Goal: Task Accomplishment & Management: Use online tool/utility

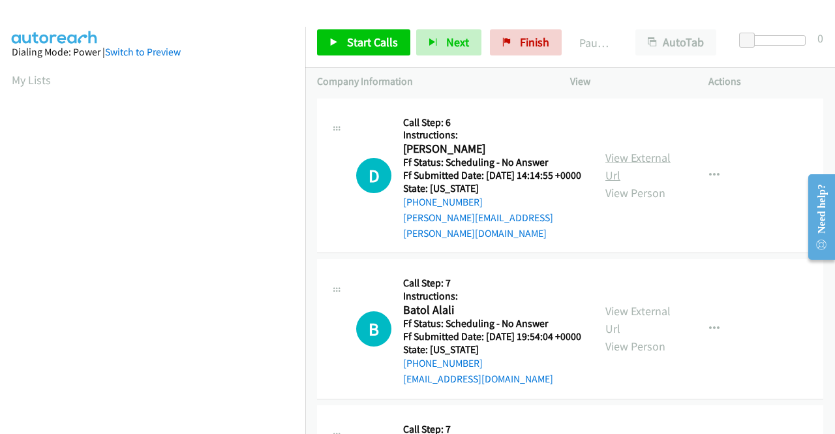
click at [627, 153] on link "View External Url" at bounding box center [637, 166] width 65 height 33
click at [359, 40] on span "Start Calls" at bounding box center [372, 42] width 51 height 15
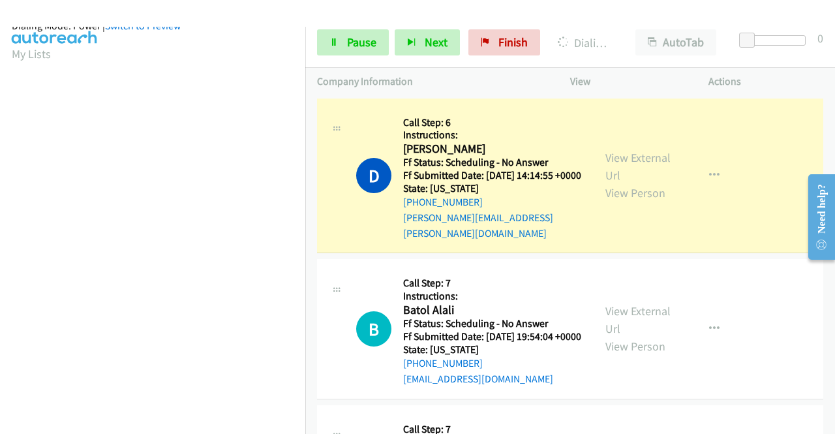
scroll to position [297, 0]
click at [609, 305] on div "View External Url View Person View External Url Email Schedule/Manage Callback …" at bounding box center [668, 328] width 150 height 115
click at [616, 316] on link "View External Url" at bounding box center [637, 319] width 65 height 33
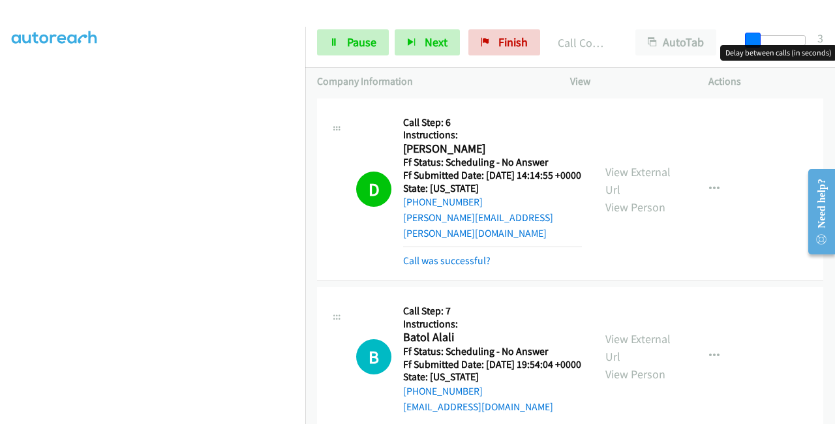
click at [756, 43] on span at bounding box center [753, 41] width 16 height 16
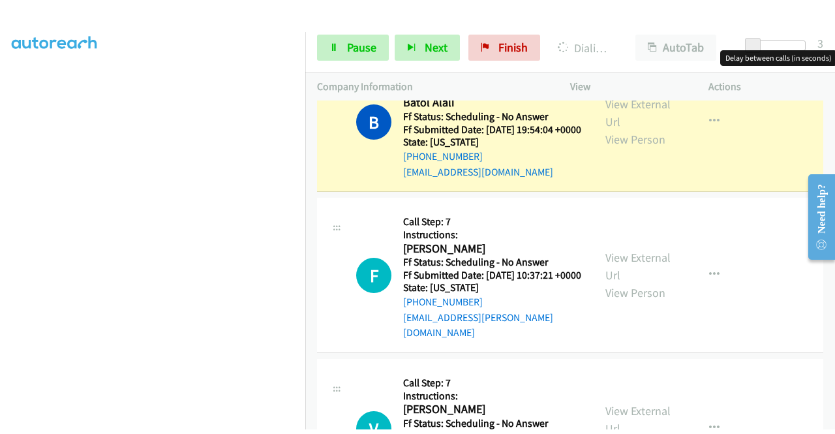
scroll to position [261, 0]
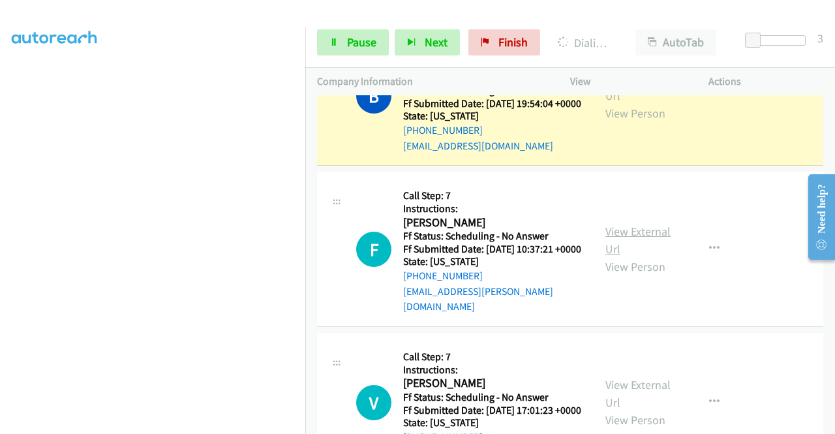
click at [608, 242] on link "View External Url" at bounding box center [637, 240] width 65 height 33
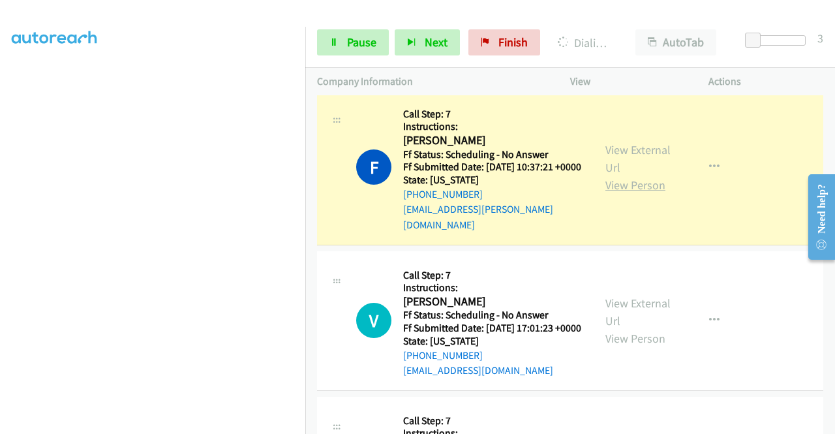
scroll to position [391, 0]
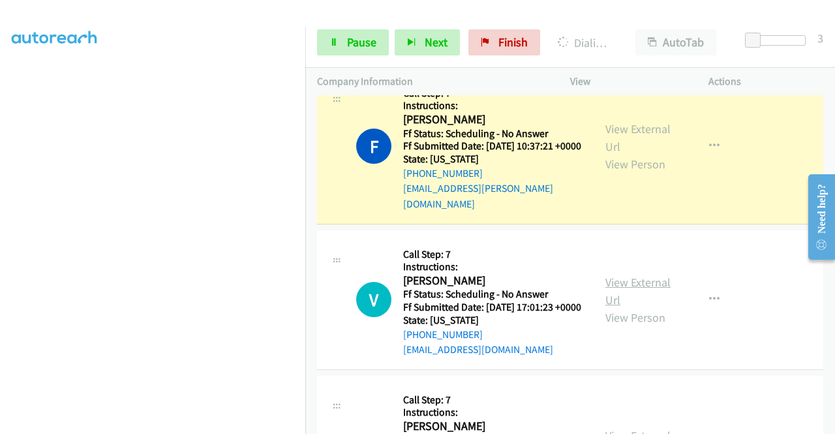
click at [636, 294] on link "View External Url" at bounding box center [637, 291] width 65 height 33
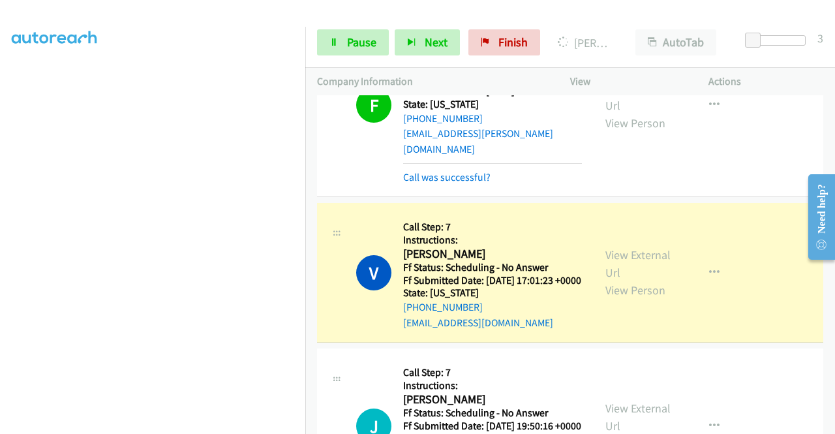
scroll to position [522, 0]
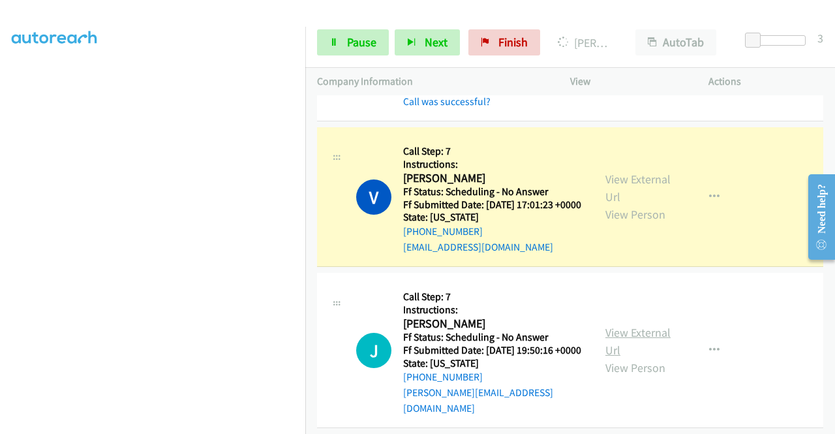
click at [600, 350] on div "View External Url View Person View External Url Email Schedule/Manage Callback …" at bounding box center [668, 349] width 150 height 131
click at [614, 348] on link "View External Url" at bounding box center [637, 341] width 65 height 33
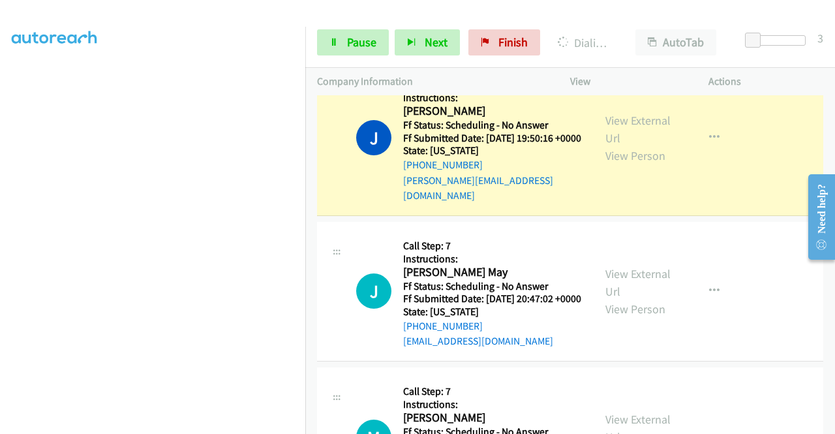
scroll to position [782, 0]
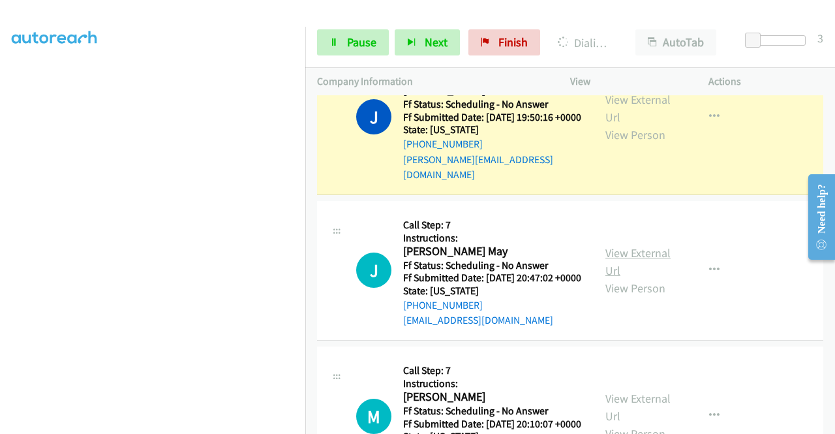
click at [617, 277] on link "View External Url" at bounding box center [637, 261] width 65 height 33
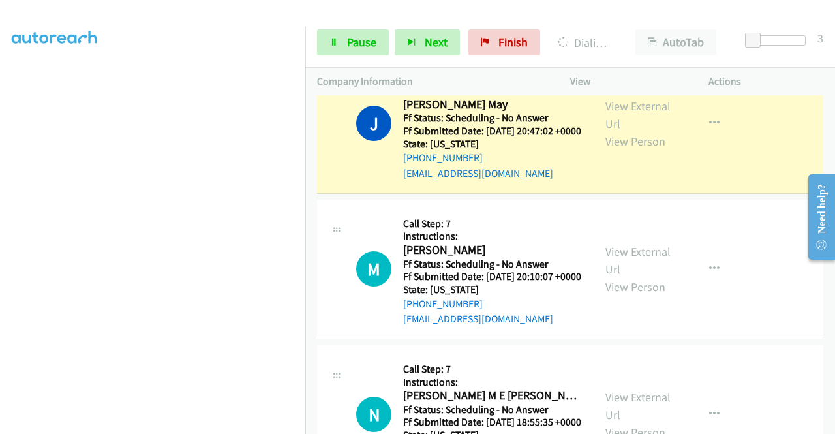
scroll to position [978, 0]
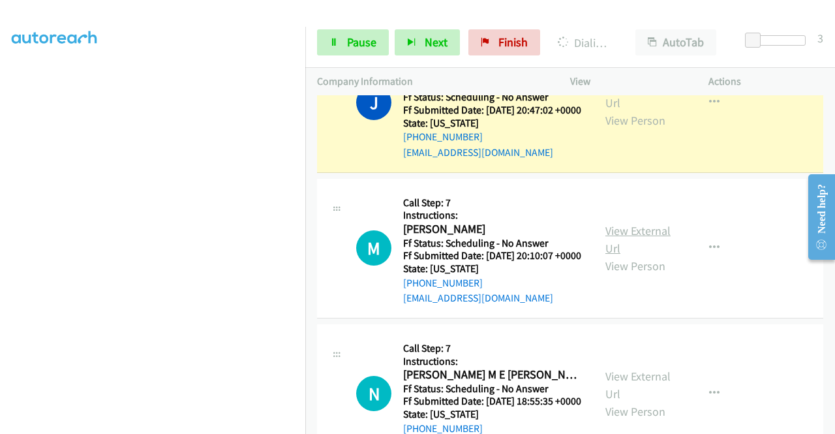
click at [623, 256] on link "View External Url" at bounding box center [637, 239] width 65 height 33
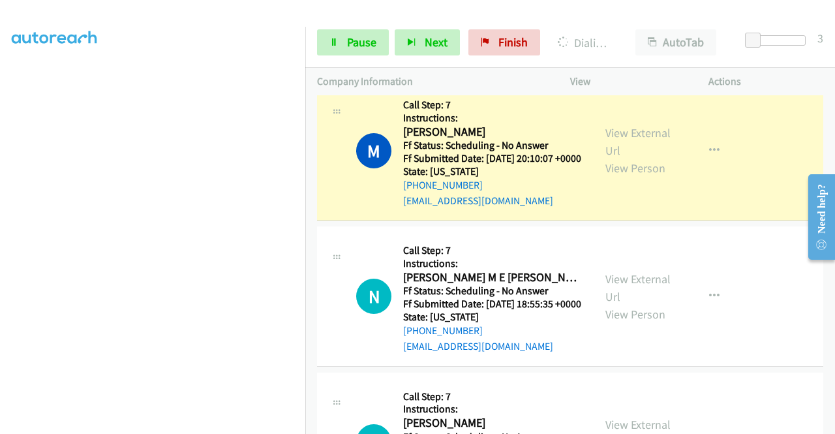
scroll to position [1109, 0]
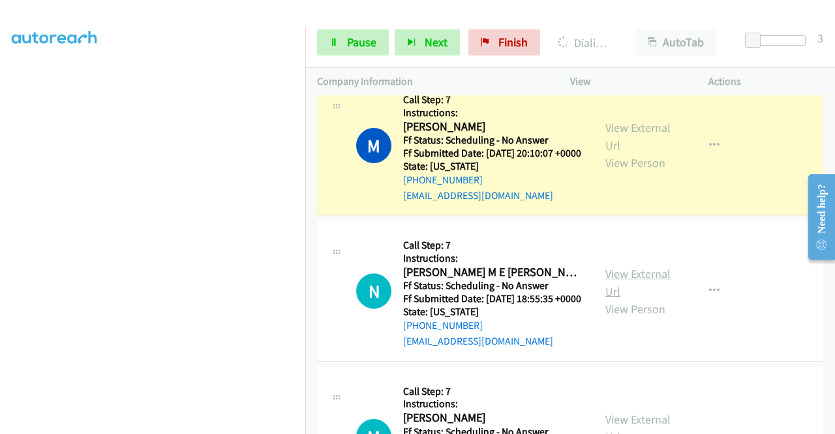
click at [618, 299] on link "View External Url" at bounding box center [637, 282] width 65 height 33
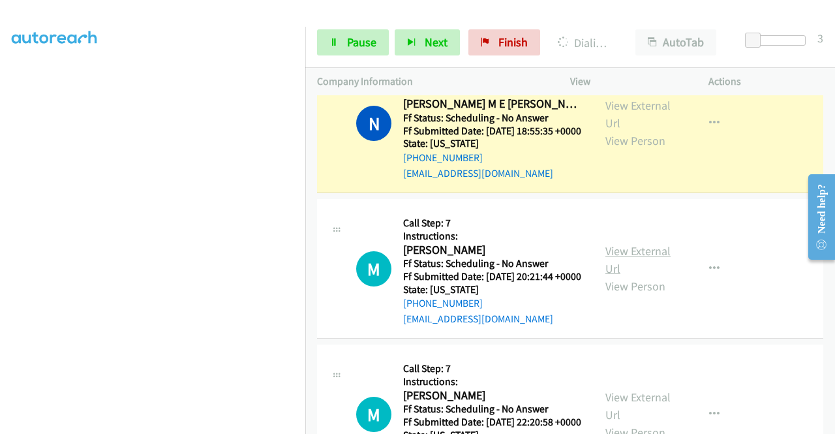
click at [640, 276] on link "View External Url" at bounding box center [637, 259] width 65 height 33
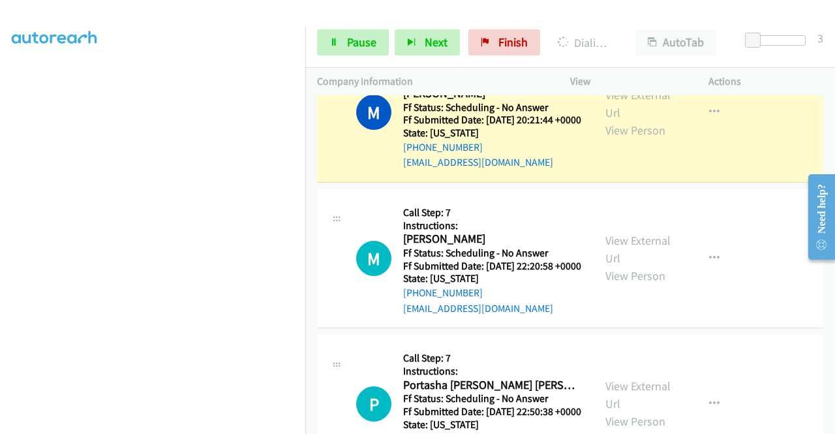
scroll to position [1500, 0]
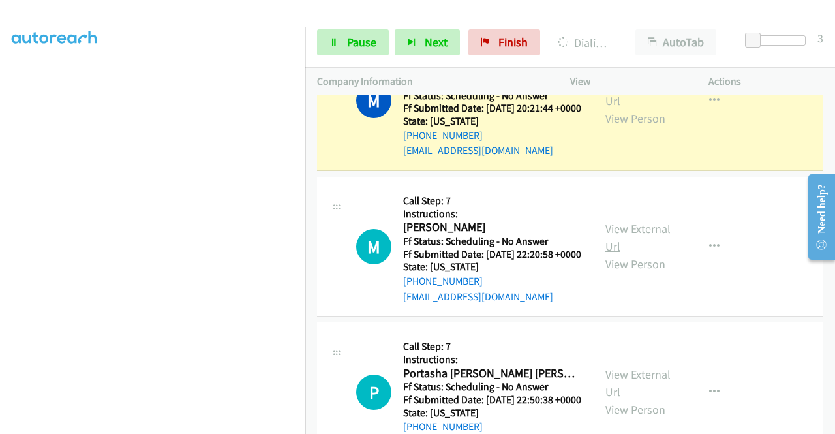
click at [635, 254] on link "View External Url" at bounding box center [637, 237] width 65 height 33
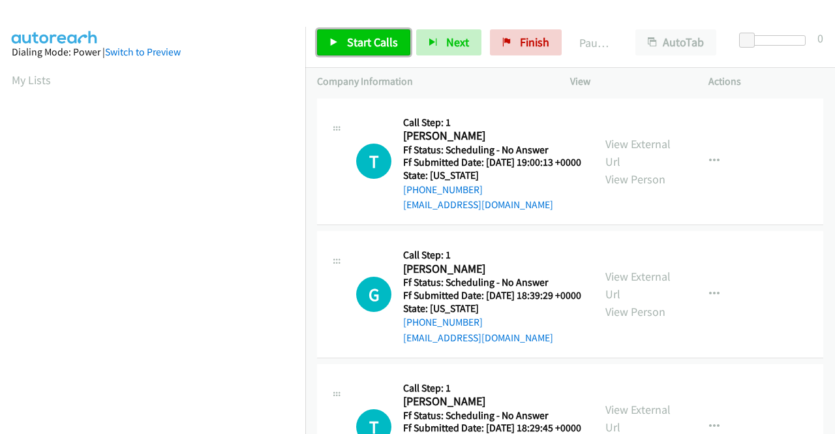
click at [356, 43] on span "Start Calls" at bounding box center [372, 42] width 51 height 15
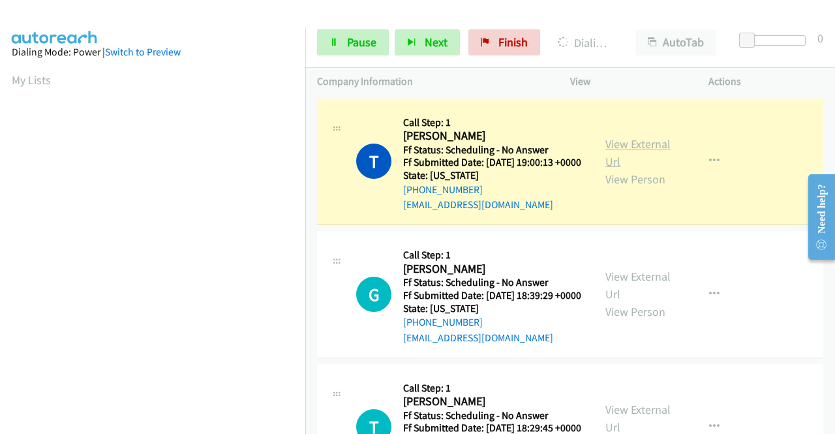
click at [626, 153] on link "View External Url" at bounding box center [637, 152] width 65 height 33
click at [614, 290] on link "View External Url" at bounding box center [637, 285] width 65 height 33
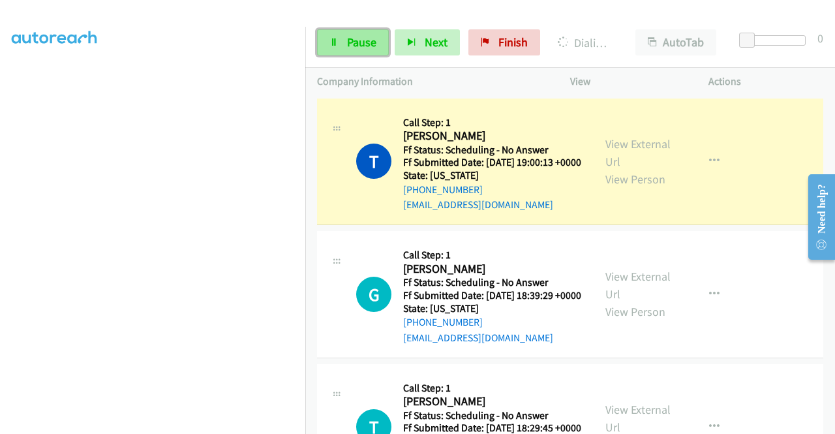
click at [355, 55] on link "Pause" at bounding box center [353, 42] width 72 height 26
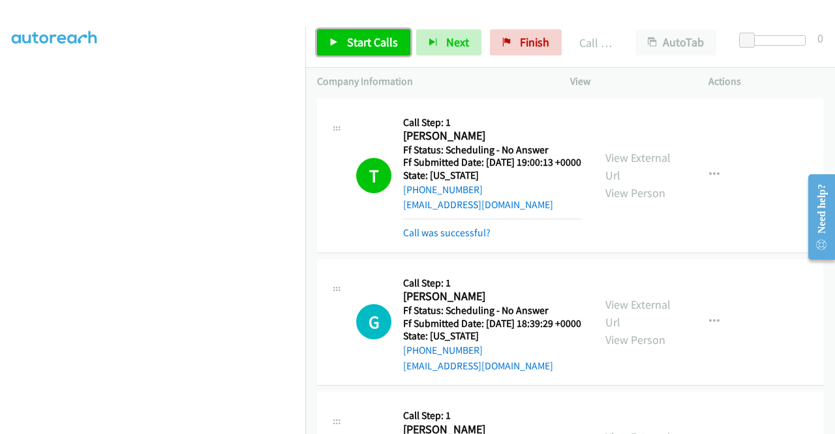
click at [361, 42] on span "Start Calls" at bounding box center [372, 42] width 51 height 15
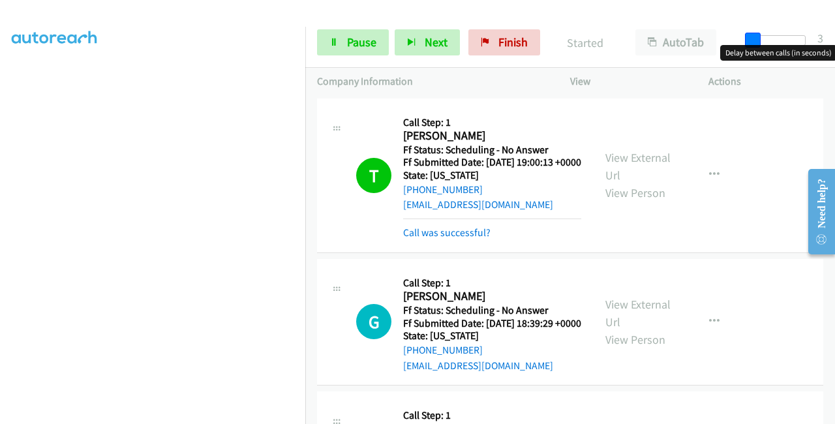
drag, startPoint x: 750, startPoint y: 40, endPoint x: 755, endPoint y: 45, distance: 6.9
click at [755, 45] on body "Start Calls Pause Next Finish Started AutoTab AutoTab 3 Company Information Inf…" at bounding box center [417, 31] width 835 height 62
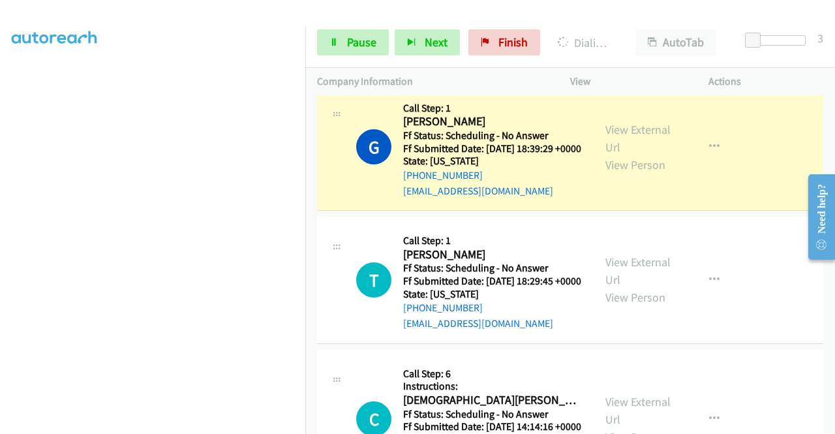
scroll to position [196, 0]
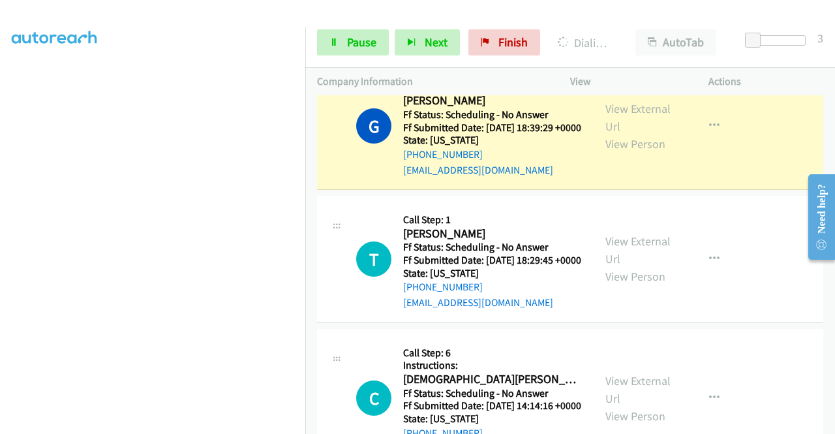
click at [642, 281] on div "View External Url View Person" at bounding box center [639, 258] width 68 height 53
click at [639, 266] on link "View External Url" at bounding box center [637, 249] width 65 height 33
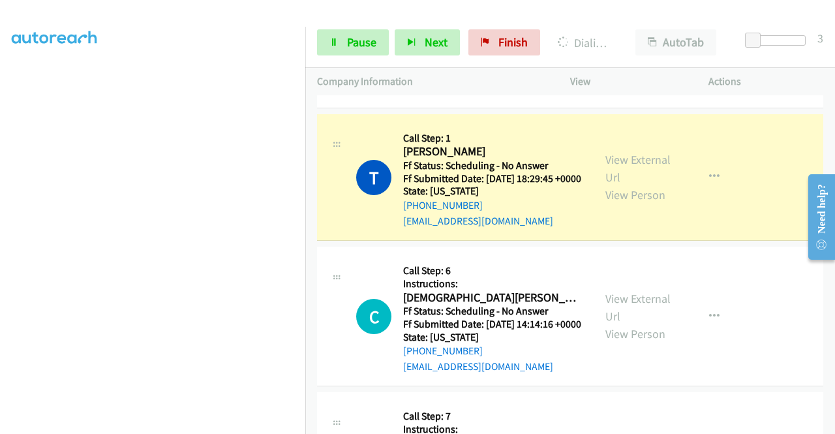
scroll to position [326, 0]
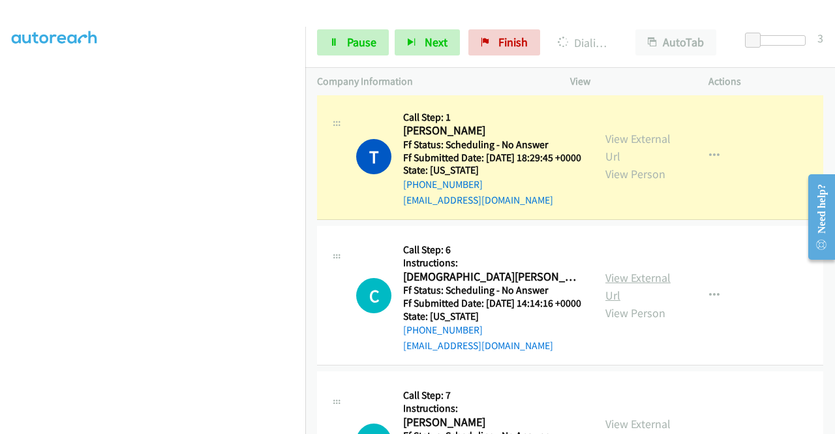
click at [621, 303] on link "View External Url" at bounding box center [637, 286] width 65 height 33
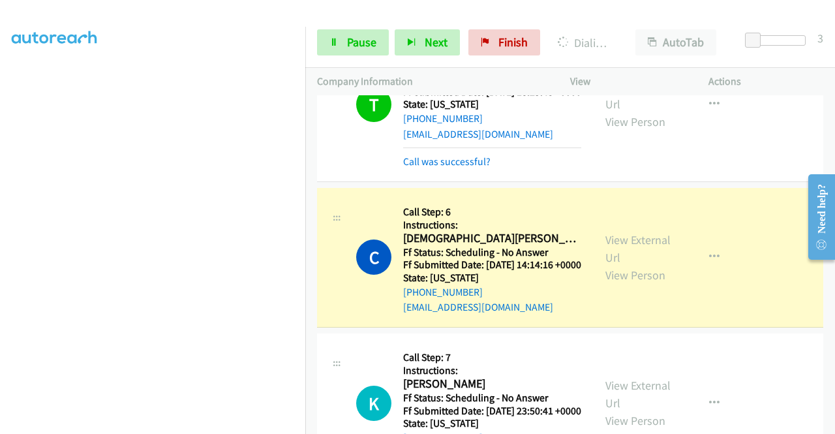
scroll to position [522, 0]
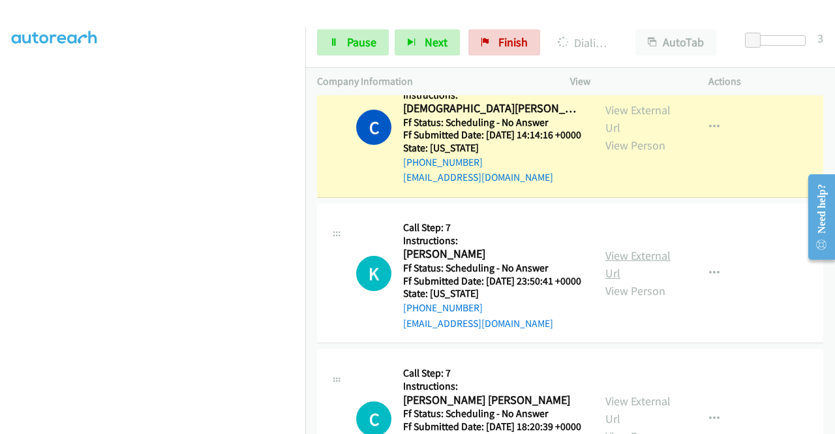
click at [614, 280] on link "View External Url" at bounding box center [637, 264] width 65 height 33
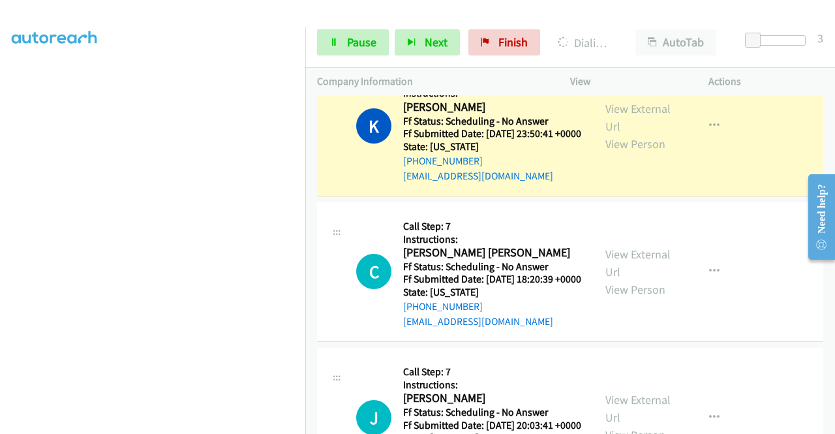
scroll to position [717, 0]
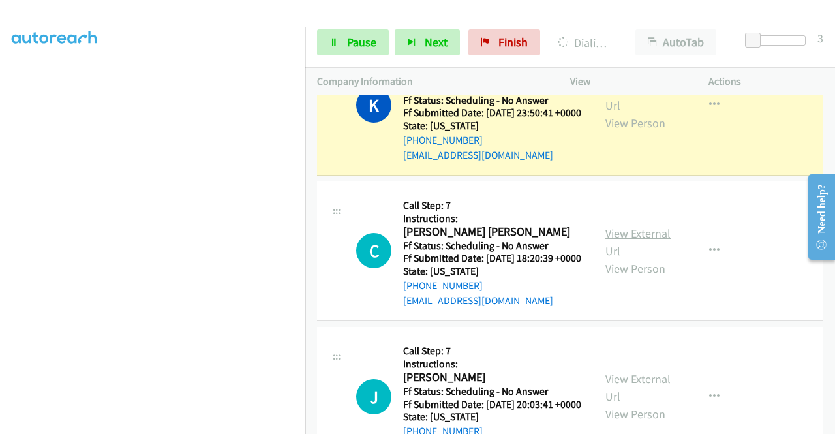
click at [605, 258] on link "View External Url" at bounding box center [637, 242] width 65 height 33
click at [331, 38] on icon at bounding box center [333, 42] width 9 height 9
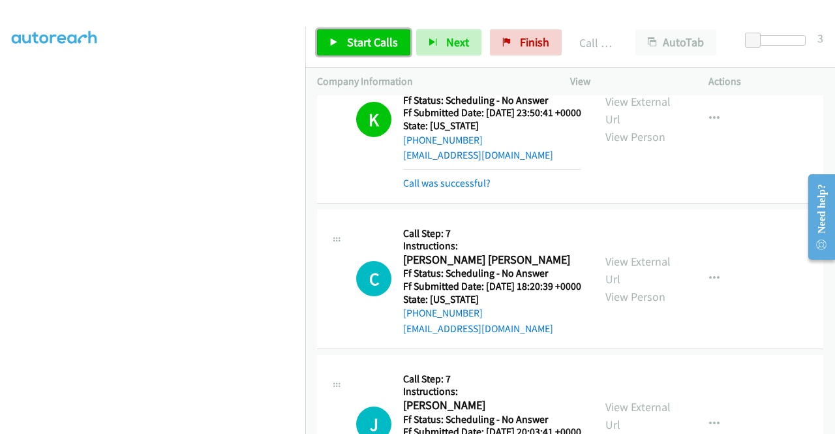
click at [372, 48] on span "Start Calls" at bounding box center [372, 42] width 51 height 15
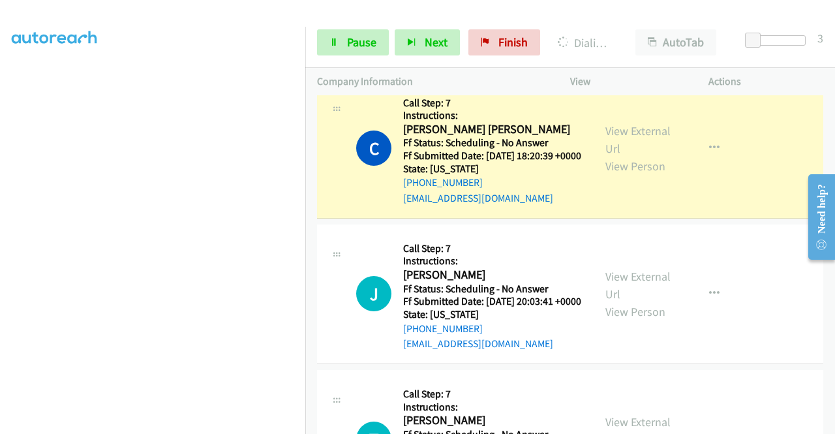
scroll to position [913, 0]
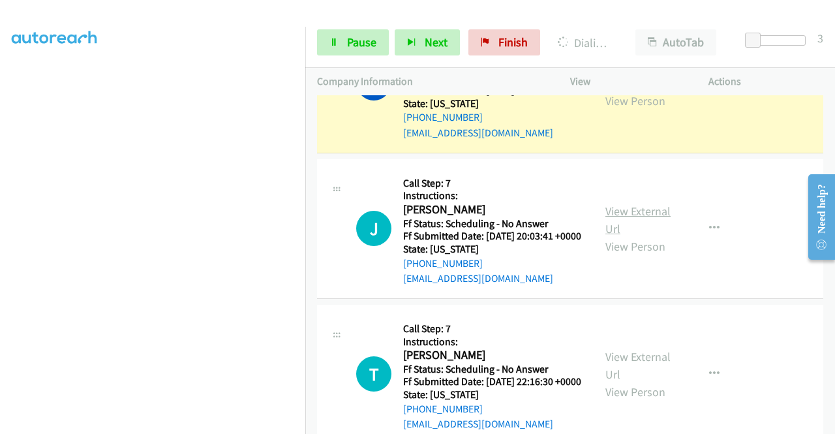
click at [633, 236] on link "View External Url" at bounding box center [637, 219] width 65 height 33
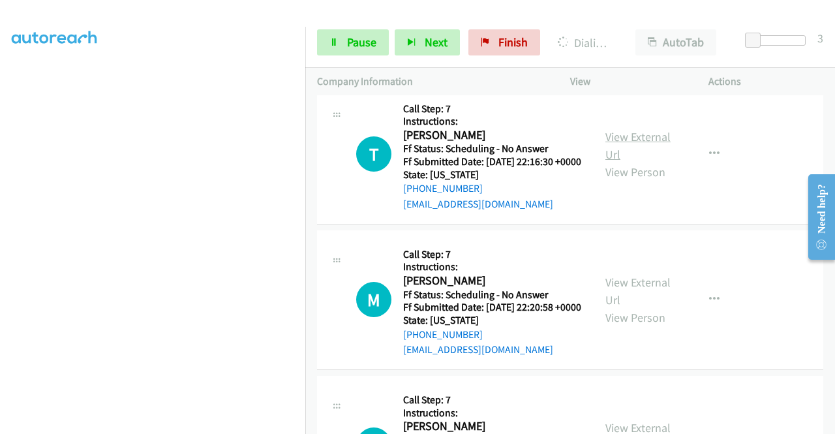
scroll to position [1174, 0]
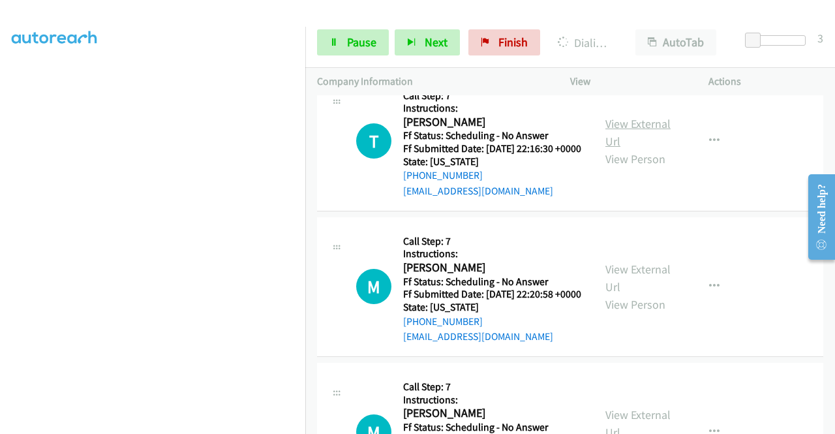
click at [635, 149] on link "View External Url" at bounding box center [637, 132] width 65 height 33
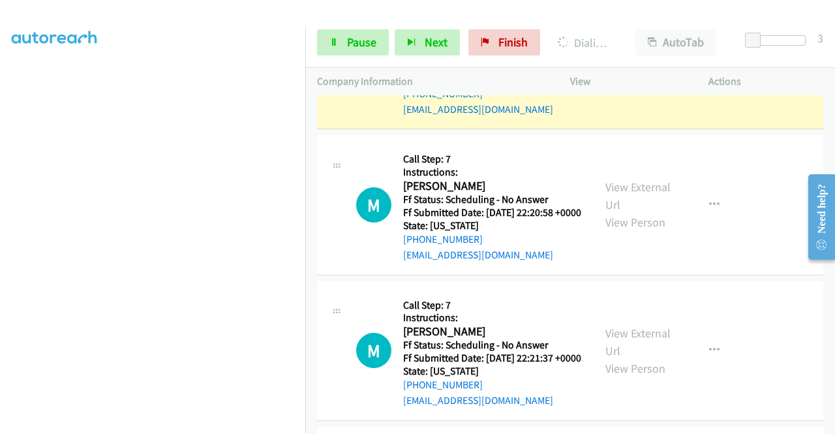
scroll to position [1304, 0]
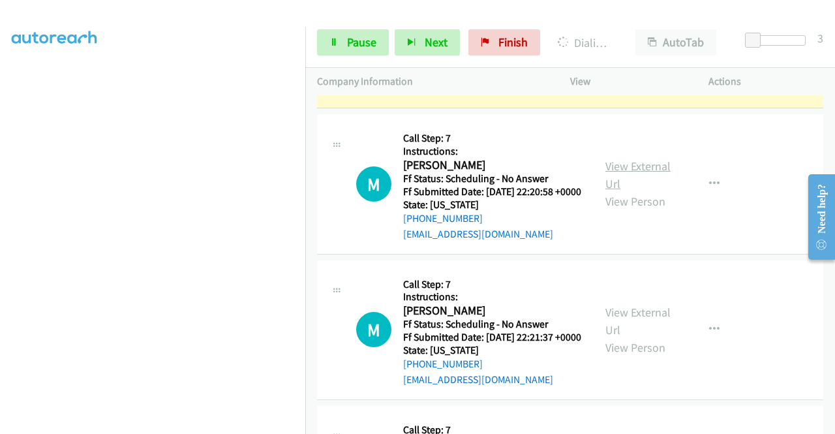
click at [629, 191] on link "View External Url" at bounding box center [637, 174] width 65 height 33
click at [336, 44] on icon at bounding box center [333, 42] width 9 height 9
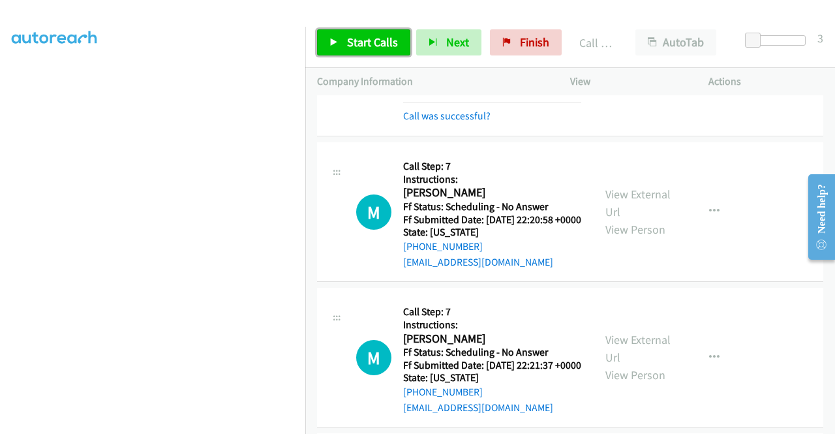
click at [376, 36] on span "Start Calls" at bounding box center [372, 42] width 51 height 15
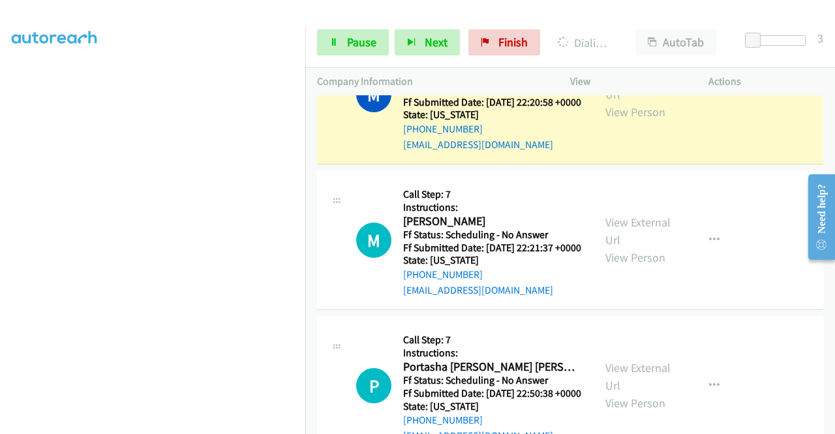
scroll to position [1435, 0]
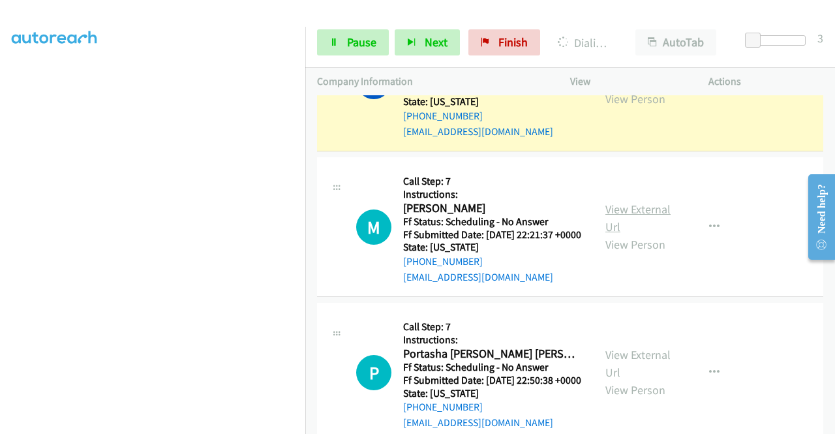
click at [617, 234] on link "View External Url" at bounding box center [637, 217] width 65 height 33
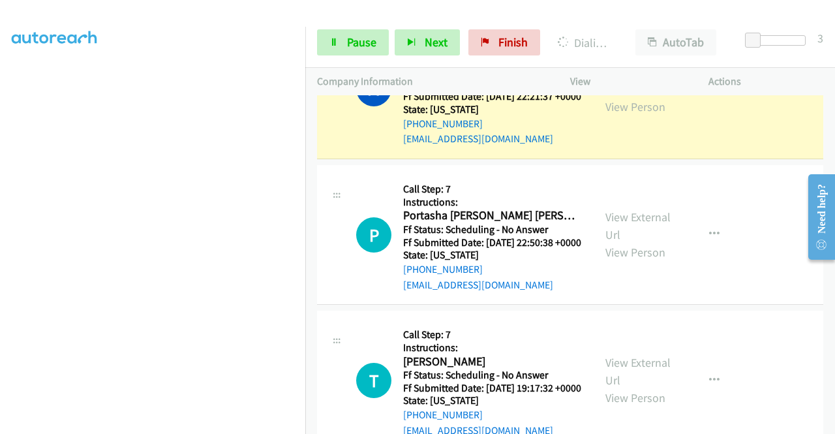
scroll to position [1630, 0]
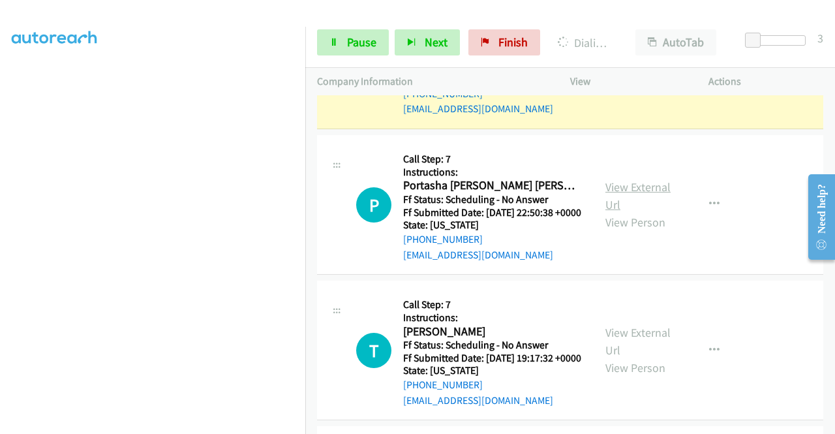
click at [634, 212] on link "View External Url" at bounding box center [637, 195] width 65 height 33
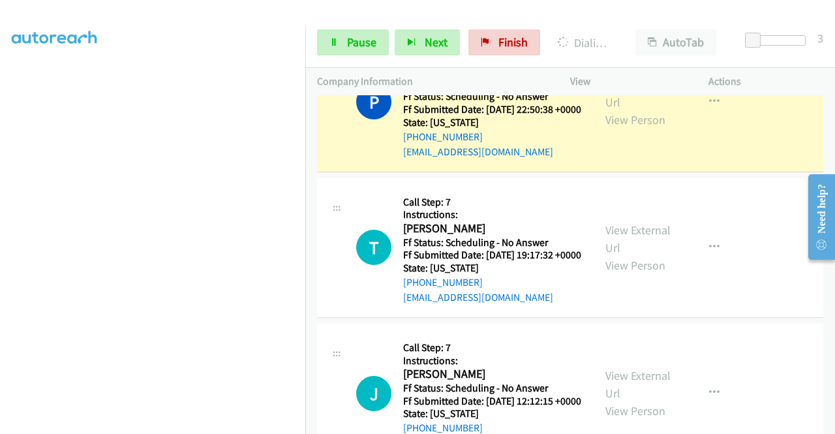
scroll to position [1826, 0]
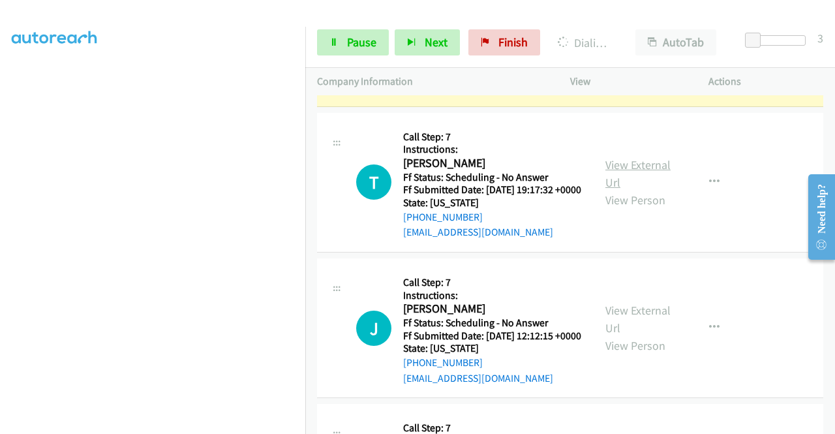
click at [636, 190] on link "View External Url" at bounding box center [637, 173] width 65 height 33
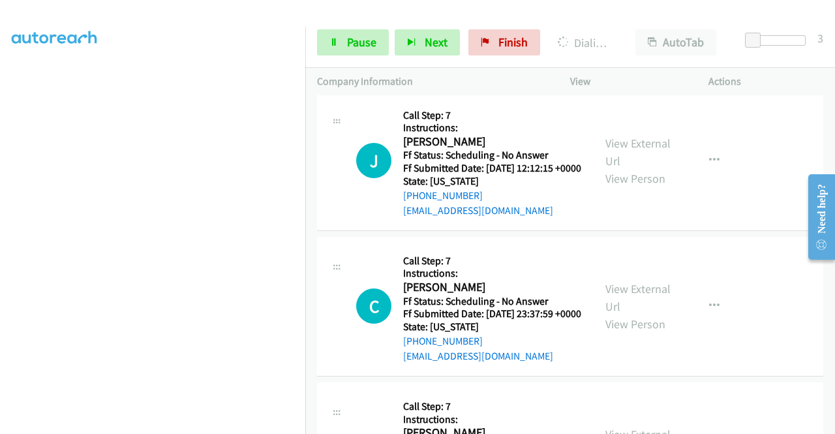
scroll to position [2021, 0]
click at [618, 168] on link "View External Url" at bounding box center [637, 151] width 65 height 33
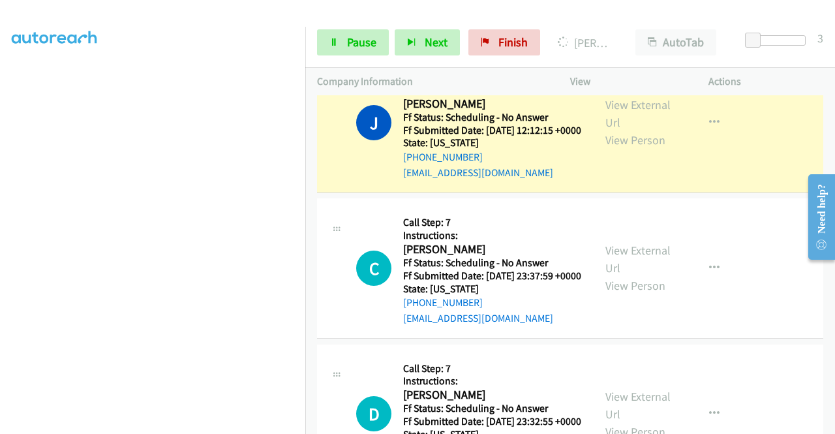
scroll to position [2152, 0]
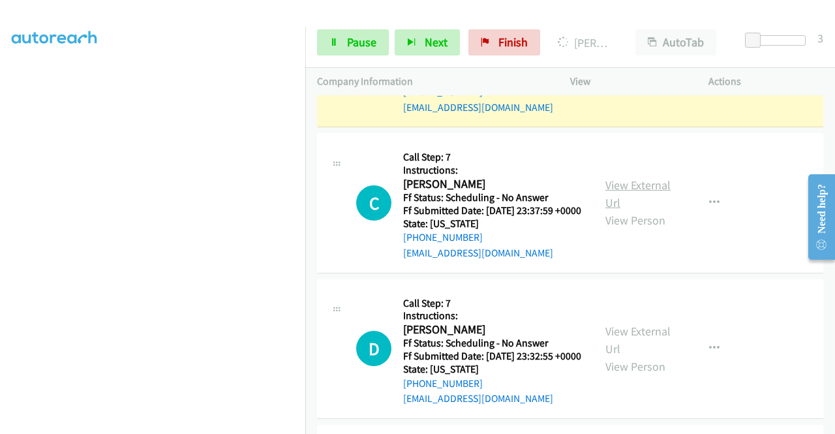
click at [630, 210] on link "View External Url" at bounding box center [637, 193] width 65 height 33
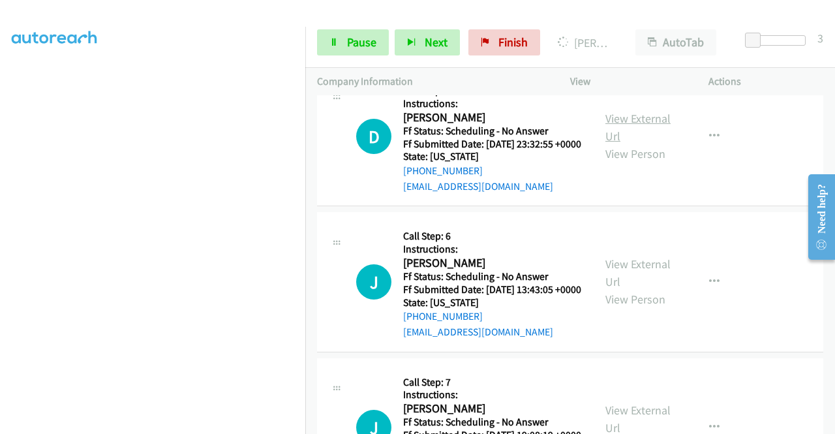
scroll to position [2413, 0]
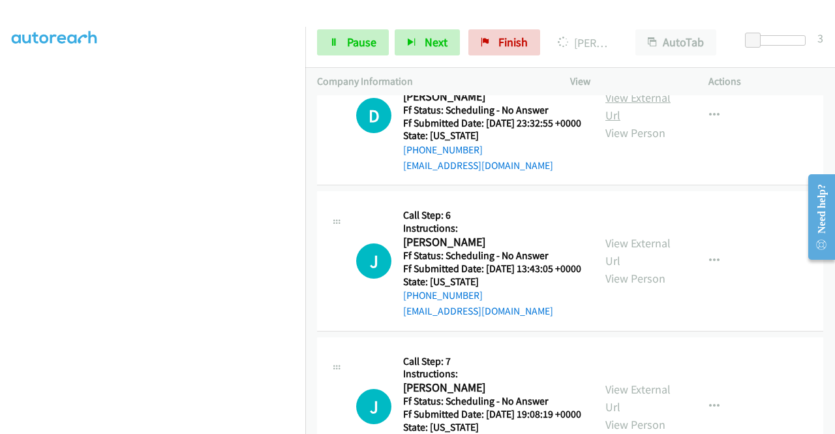
click at [628, 123] on link "View External Url" at bounding box center [637, 106] width 65 height 33
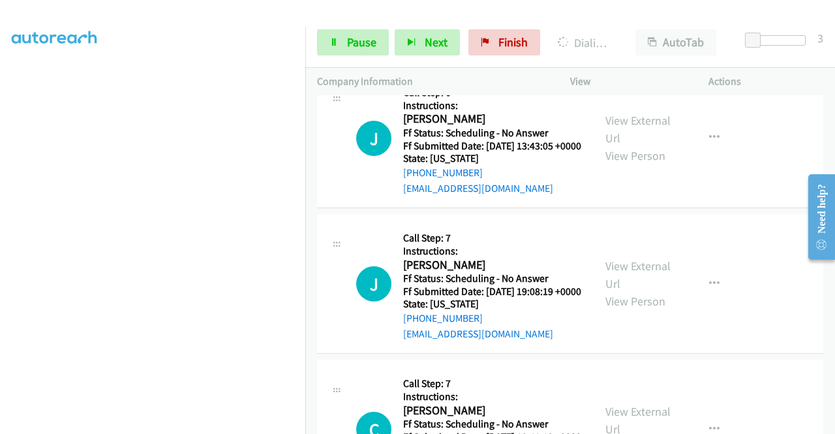
scroll to position [2608, 0]
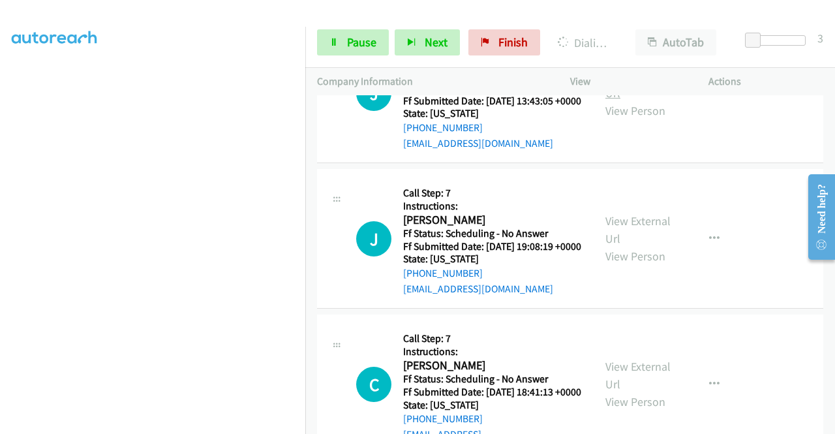
click at [626, 100] on link "View External Url" at bounding box center [637, 84] width 65 height 33
click at [342, 42] on link "Pause" at bounding box center [353, 42] width 72 height 26
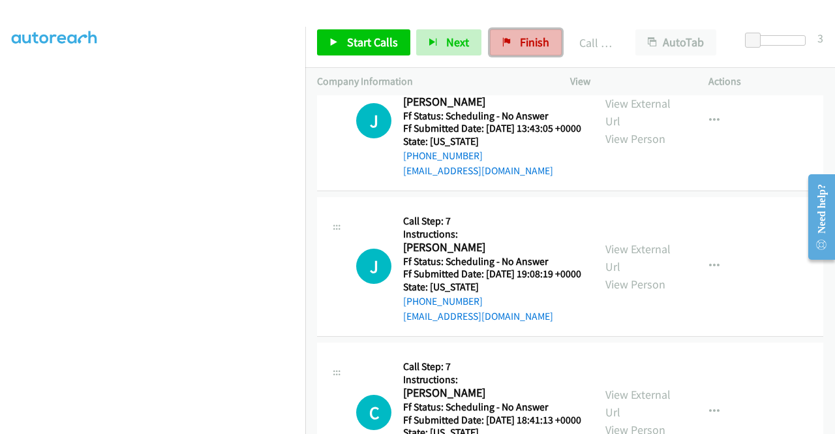
click at [515, 53] on link "Finish" at bounding box center [526, 42] width 72 height 26
